Goal: Task Accomplishment & Management: Use online tool/utility

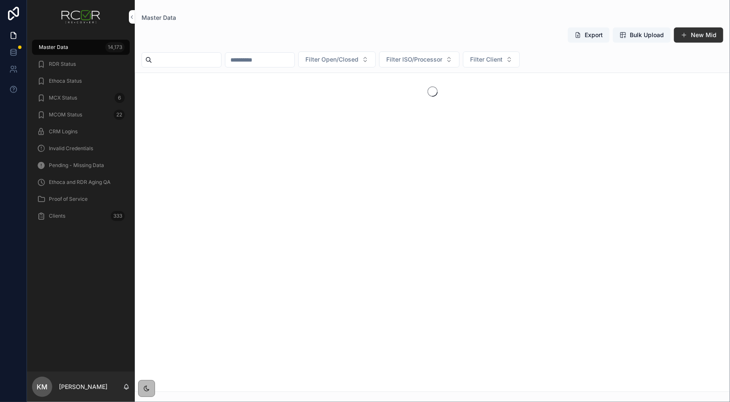
click at [75, 80] on span "Ethoca Status" at bounding box center [65, 81] width 33 height 7
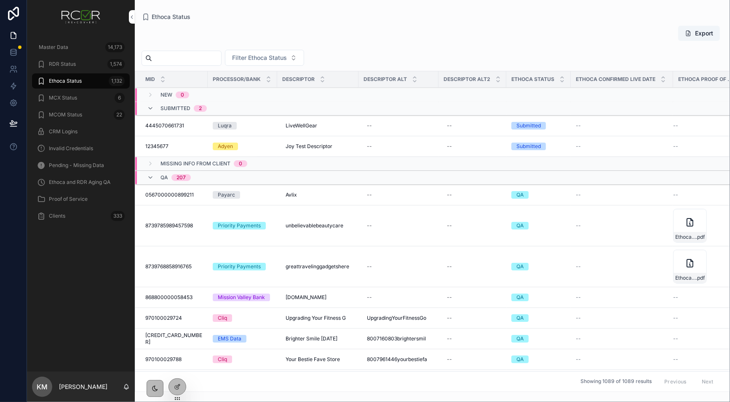
click at [281, 28] on div "Export" at bounding box center [433, 34] width 582 height 19
click at [185, 56] on input "scrollable content" at bounding box center [186, 58] width 69 height 12
paste input "**********"
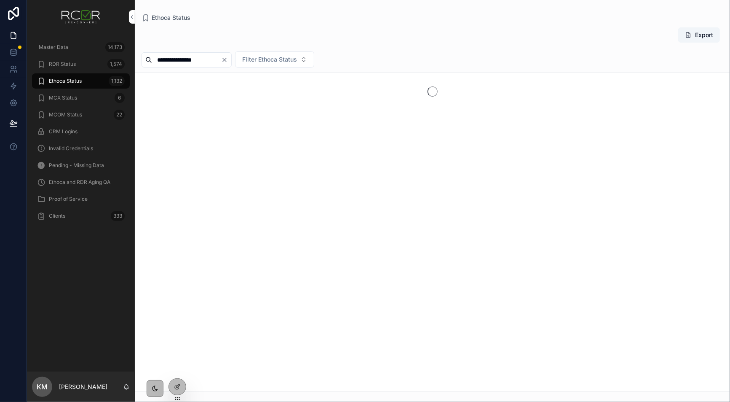
type input "**********"
click at [231, 22] on div "**********" at bounding box center [432, 207] width 595 height 370
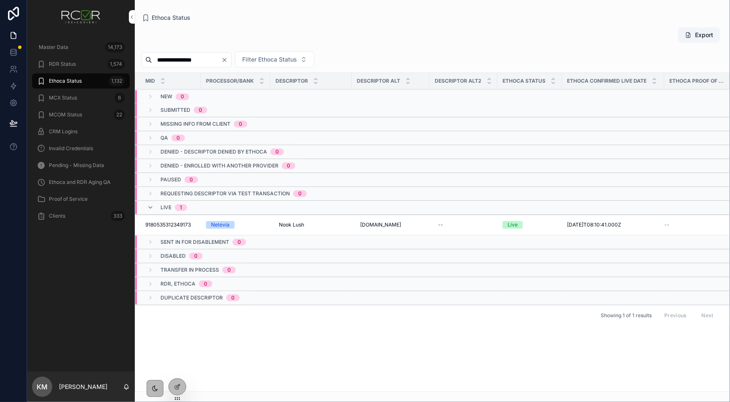
click at [264, 16] on div "Ethoca Status" at bounding box center [433, 17] width 582 height 8
click at [85, 14] on img "scrollable content" at bounding box center [81, 16] width 39 height 13
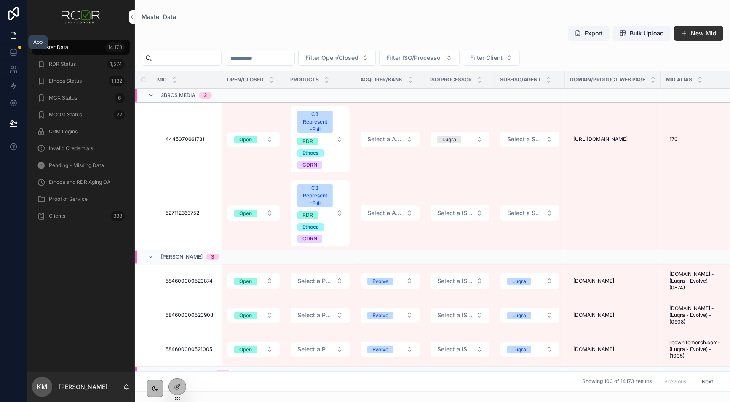
click at [9, 35] on icon at bounding box center [13, 35] width 8 height 8
click at [0, 0] on icon at bounding box center [0, 0] width 0 height 0
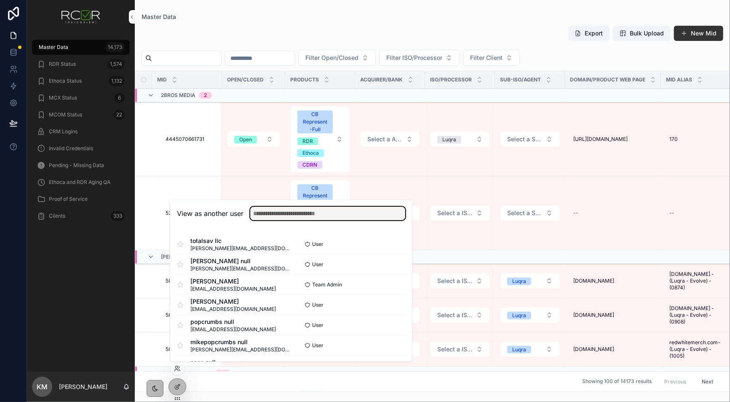
click at [327, 214] on input "text" at bounding box center [327, 212] width 155 height 13
paste input "**********"
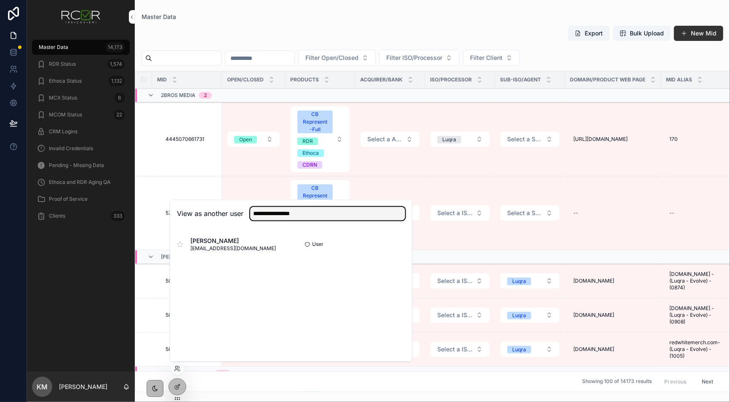
type input "**********"
click at [395, 238] on div "[PERSON_NAME] [EMAIL_ADDRESS][DOMAIN_NAME] User Select" at bounding box center [291, 244] width 228 height 20
click at [0, 0] on button "Select" at bounding box center [0, 0] width 0 height 0
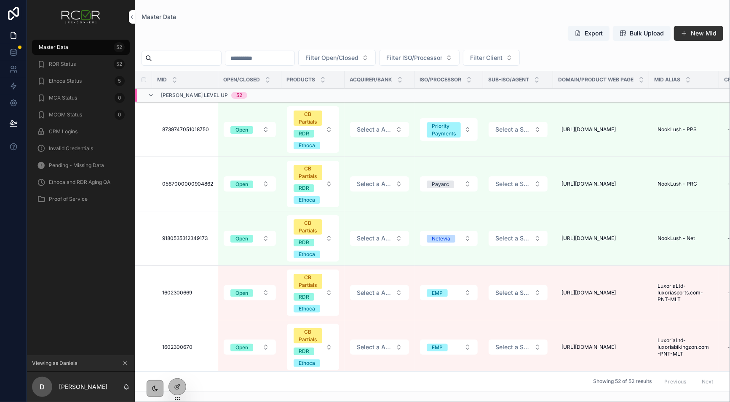
click at [94, 63] on div "RDR Status 52" at bounding box center [81, 63] width 88 height 13
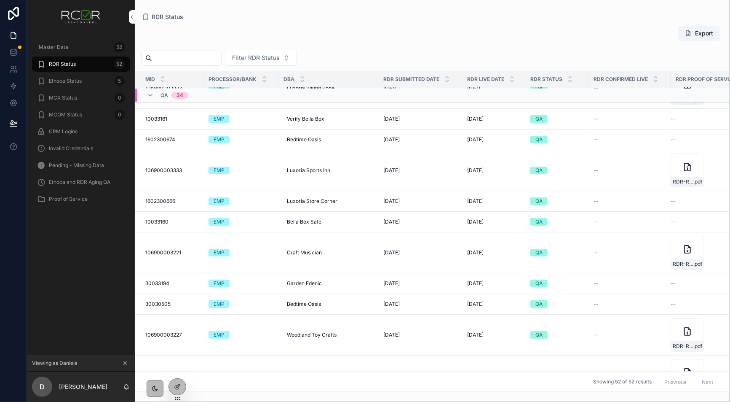
scroll to position [299, 0]
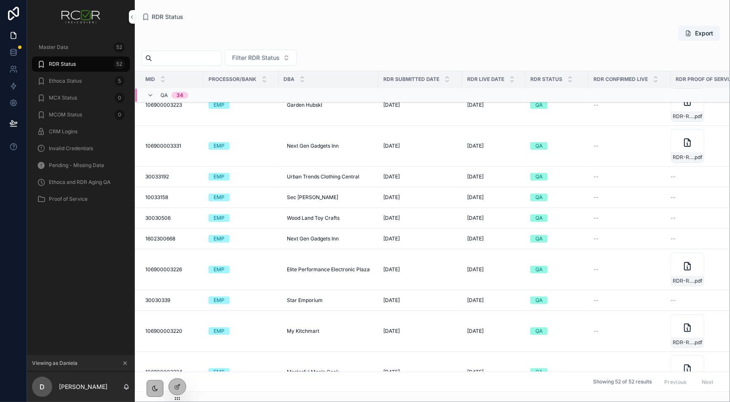
click at [102, 85] on div "Ethoca Status 5" at bounding box center [81, 80] width 88 height 13
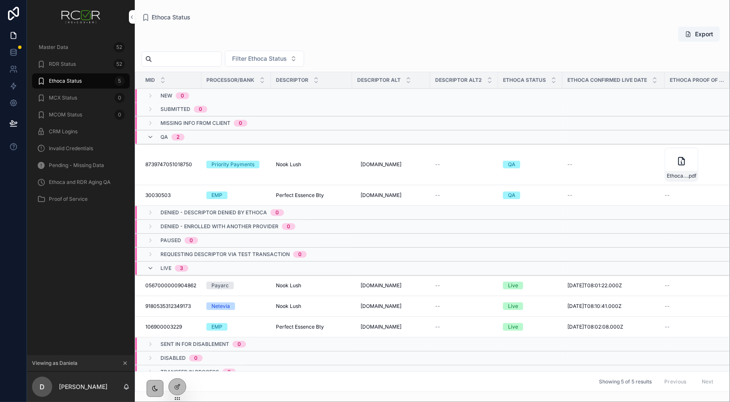
scroll to position [30, 0]
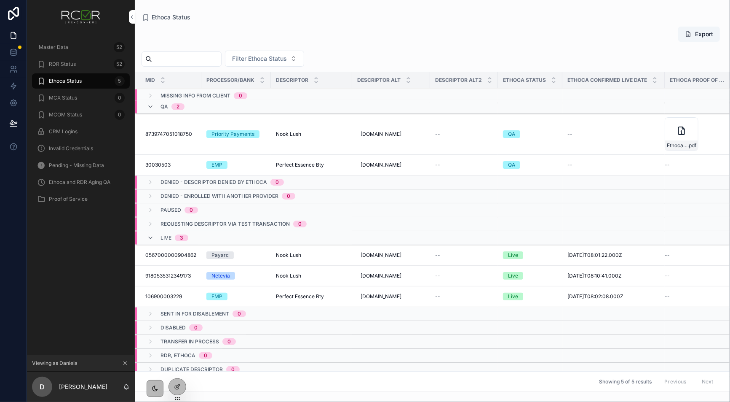
click at [84, 58] on div "RDR Status 52" at bounding box center [81, 63] width 88 height 13
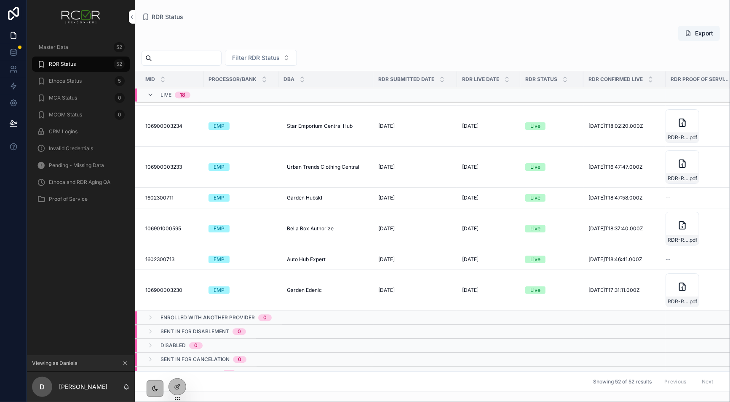
scroll to position [924, 0]
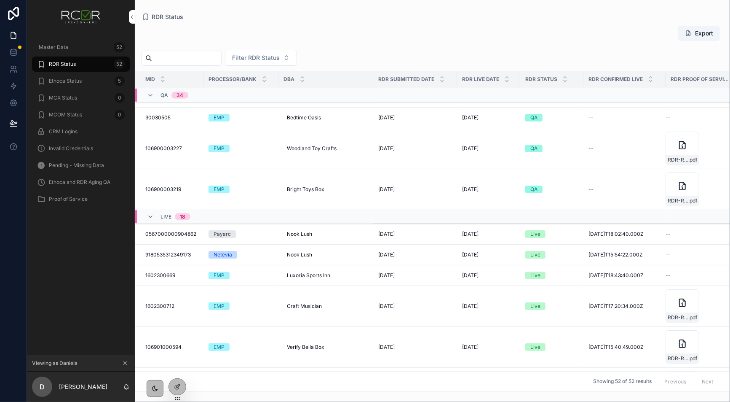
click at [65, 80] on span "Ethoca Status" at bounding box center [65, 81] width 33 height 7
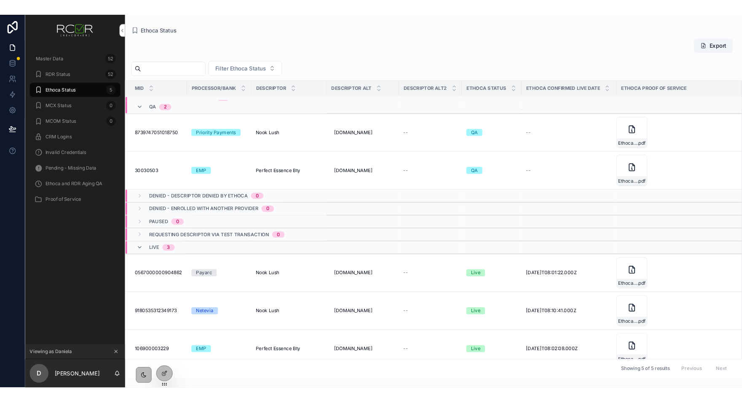
scroll to position [37, 0]
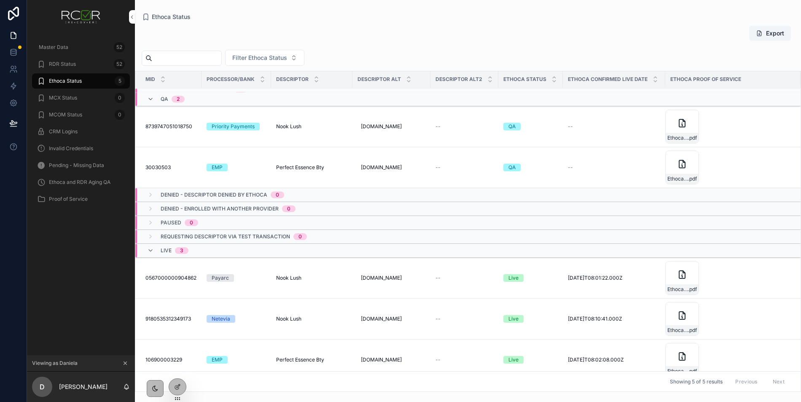
click at [585, 48] on div "Export Filter Ethoca Status MID Processor/Bank Descriptor Descriptor Alt Descri…" at bounding box center [468, 205] width 666 height 371
click at [231, 33] on div "Export" at bounding box center [468, 34] width 652 height 19
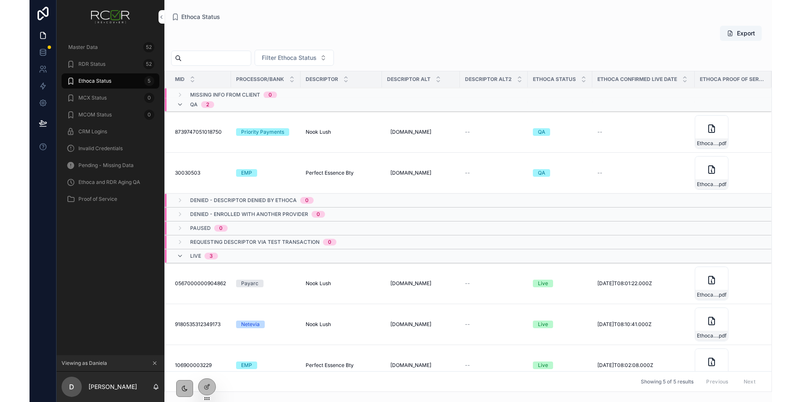
scroll to position [0, 0]
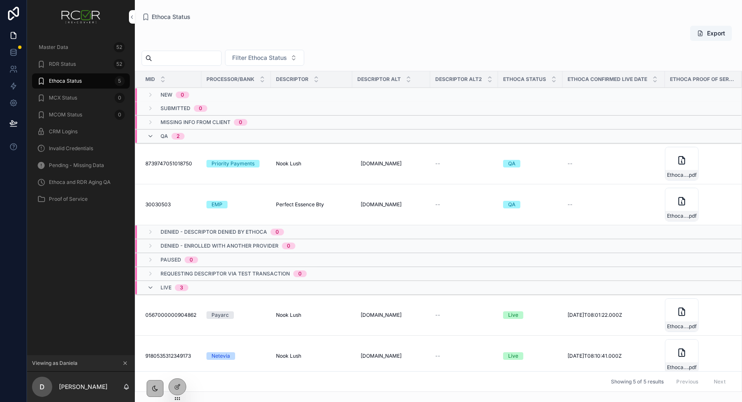
click at [387, 137] on td "scrollable content" at bounding box center [391, 136] width 78 height 14
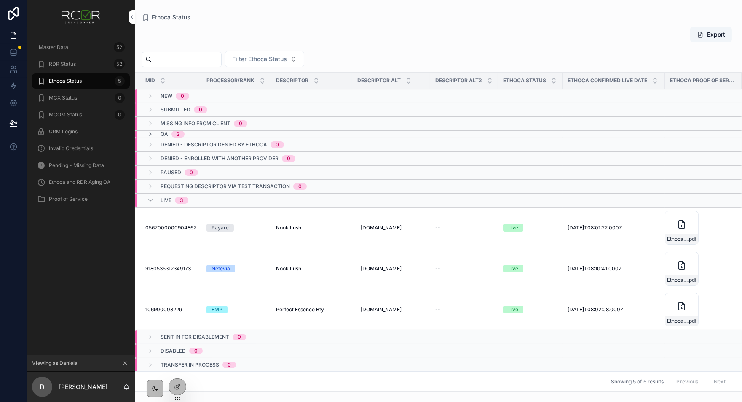
click at [387, 137] on td "scrollable content" at bounding box center [391, 144] width 78 height 14
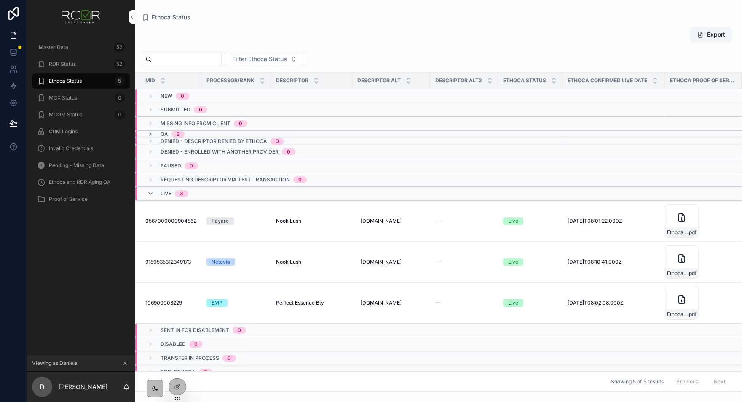
click at [387, 131] on td "scrollable content" at bounding box center [391, 133] width 78 height 7
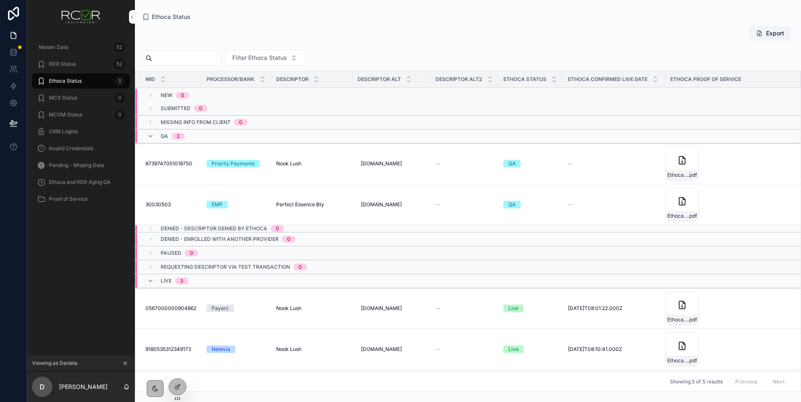
click at [660, 14] on div "Ethoca Status" at bounding box center [468, 16] width 652 height 7
click at [639, 17] on div "Ethoca Status" at bounding box center [468, 16] width 652 height 7
click at [96, 48] on div "Master Data 52" at bounding box center [81, 46] width 88 height 13
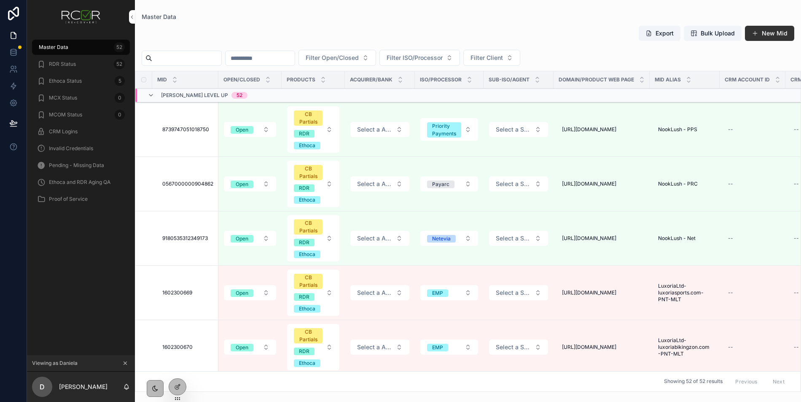
click at [730, 5] on div "Master Data Export Bulk Upload New Mid Filter Open/Closed Filter ISO/Processor …" at bounding box center [468, 195] width 666 height 391
click at [682, 16] on div "Master Data" at bounding box center [468, 16] width 652 height 7
